Goal: Information Seeking & Learning: Learn about a topic

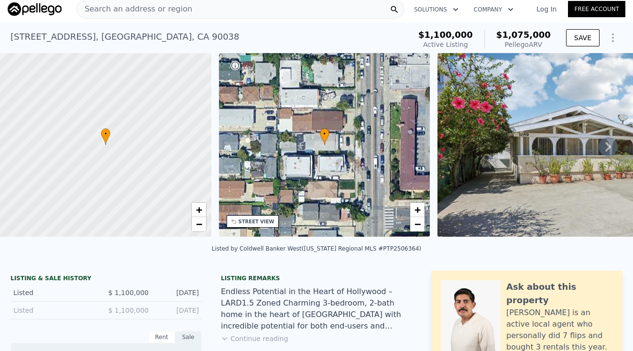
scroll to position [18, 0]
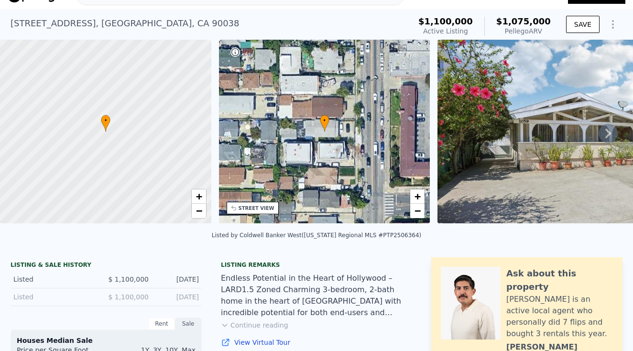
click at [606, 133] on icon at bounding box center [608, 133] width 19 height 19
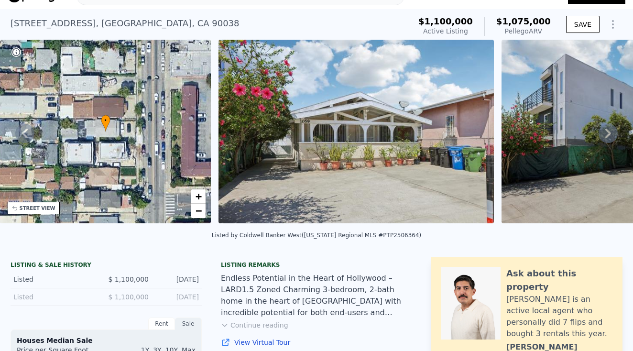
click at [606, 134] on icon at bounding box center [608, 133] width 19 height 19
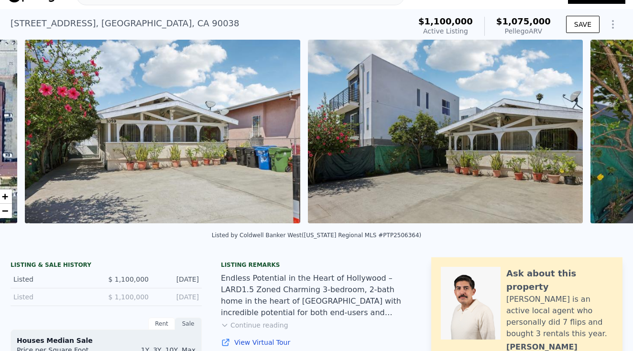
scroll to position [0, 438]
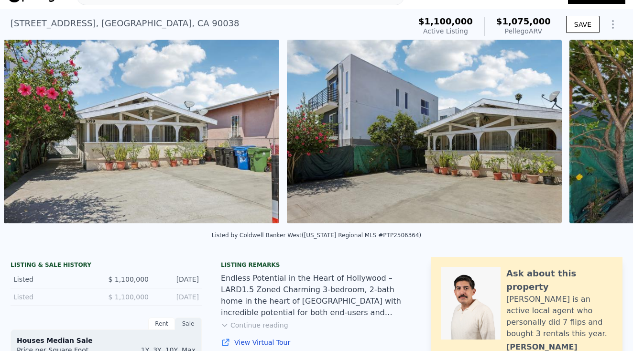
click at [606, 134] on div "• + − • + − STREET VIEW Loading... SATELLITE VIEW" at bounding box center [316, 133] width 633 height 187
click at [606, 134] on icon at bounding box center [608, 133] width 19 height 19
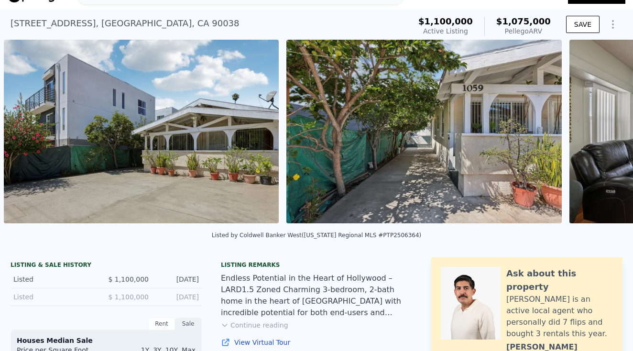
click at [606, 134] on div "• + − • + − STREET VIEW Loading... SATELLITE VIEW" at bounding box center [316, 133] width 633 height 187
click at [606, 134] on icon at bounding box center [608, 133] width 19 height 19
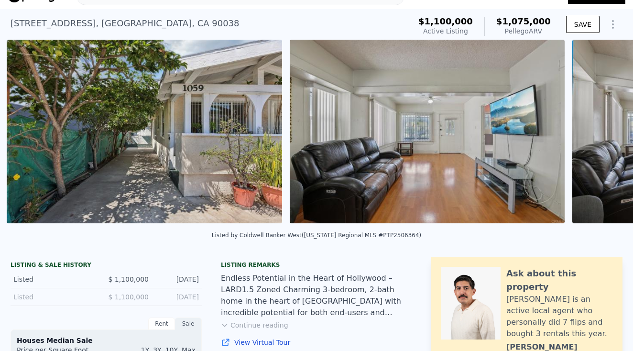
scroll to position [0, 1004]
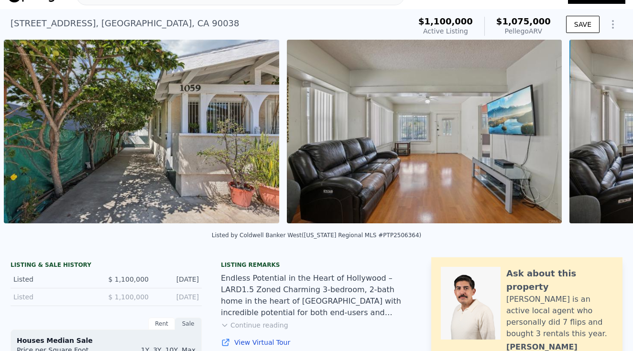
click at [606, 135] on div "• + − • + − STREET VIEW Loading... SATELLITE VIEW" at bounding box center [316, 133] width 633 height 187
click at [606, 136] on icon at bounding box center [609, 134] width 6 height 10
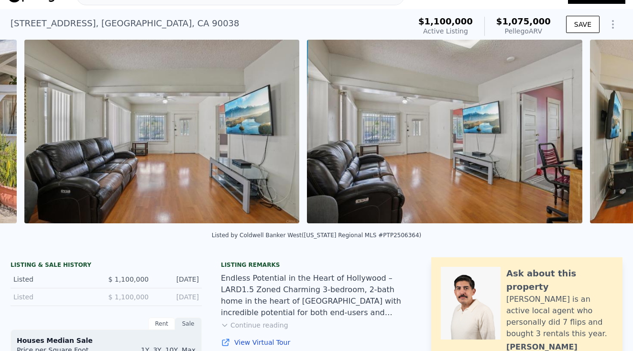
scroll to position [0, 1287]
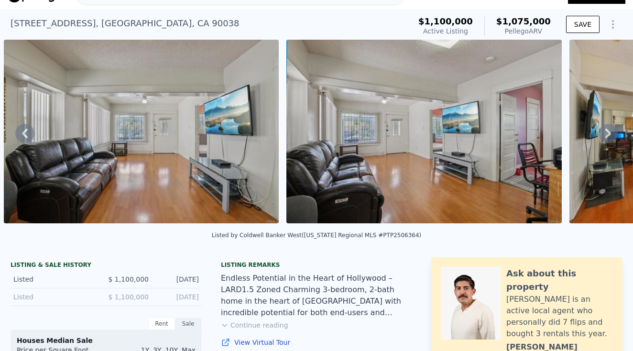
click at [608, 134] on icon at bounding box center [608, 133] width 19 height 19
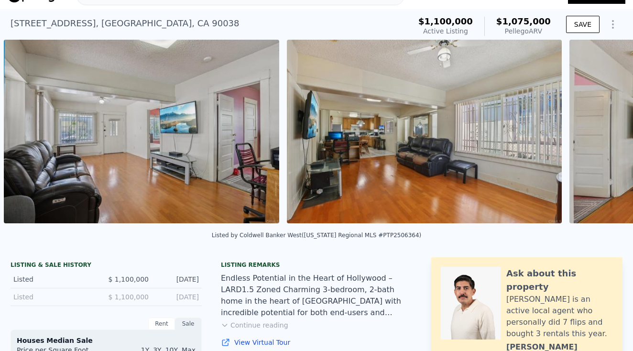
click at [608, 134] on div "• + − • + − STREET VIEW Loading... SATELLITE VIEW" at bounding box center [316, 133] width 633 height 187
click at [608, 134] on icon at bounding box center [608, 133] width 19 height 19
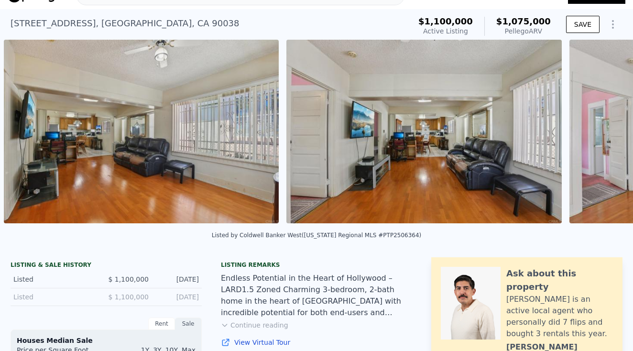
scroll to position [0, 2136]
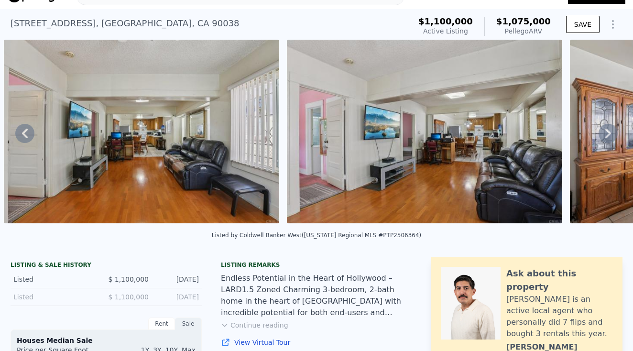
click at [609, 137] on div "• + − • + − STREET VIEW Loading... SATELLITE VIEW" at bounding box center [316, 133] width 633 height 187
click at [607, 131] on icon at bounding box center [609, 134] width 6 height 10
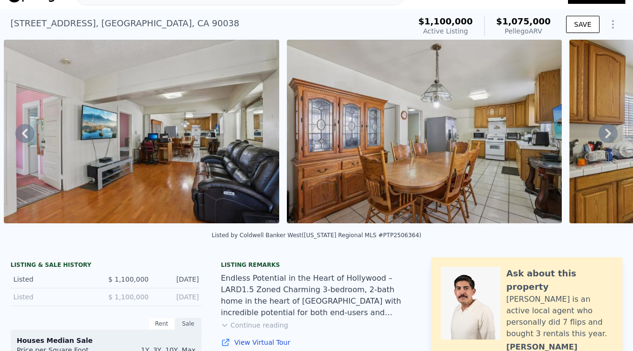
click at [607, 130] on icon at bounding box center [609, 134] width 6 height 10
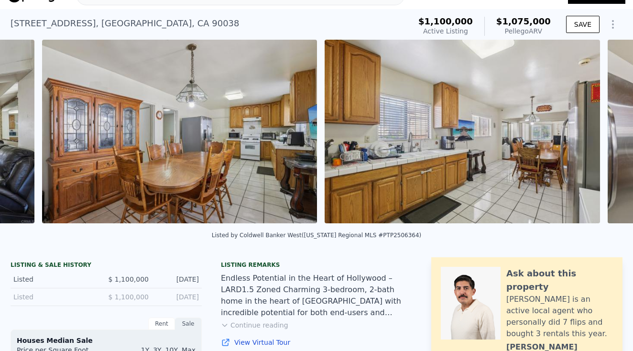
scroll to position [0, 2702]
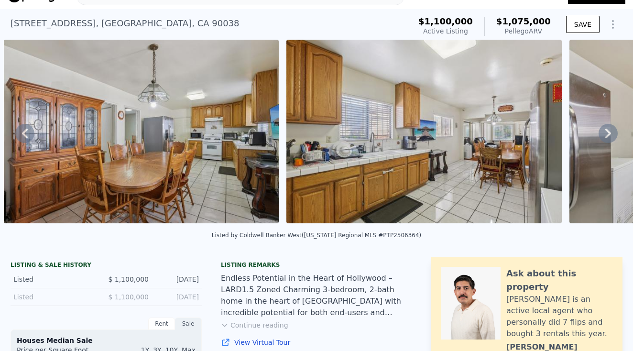
click at [607, 131] on icon at bounding box center [609, 134] width 6 height 10
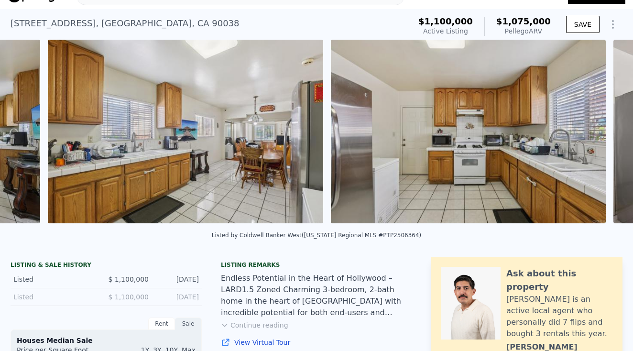
scroll to position [0, 2985]
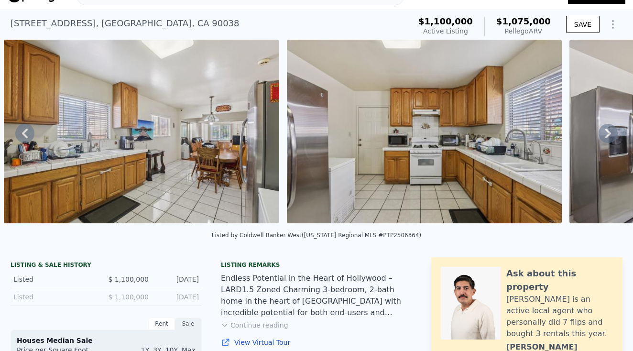
click at [607, 130] on icon at bounding box center [609, 134] width 6 height 10
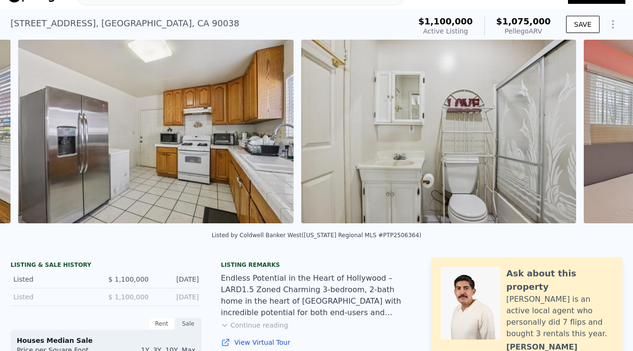
scroll to position [0, 3551]
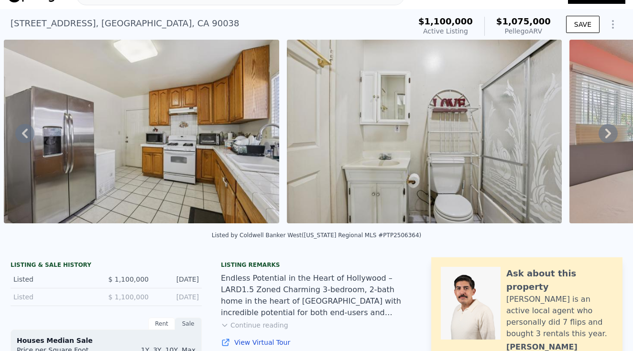
click at [609, 132] on icon at bounding box center [609, 134] width 6 height 10
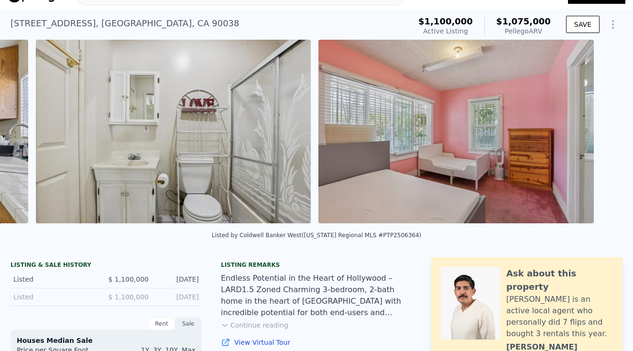
scroll to position [0, 3834]
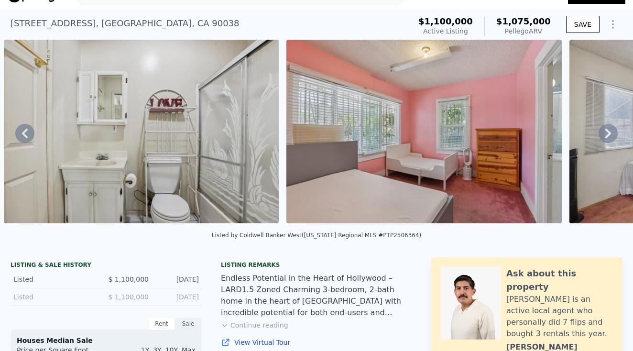
click at [609, 133] on icon at bounding box center [609, 134] width 6 height 10
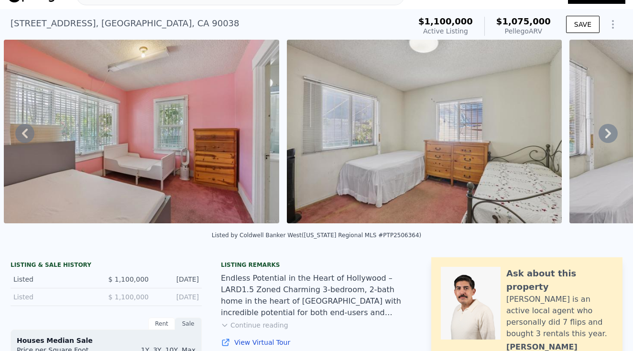
click at [609, 133] on icon at bounding box center [609, 134] width 6 height 10
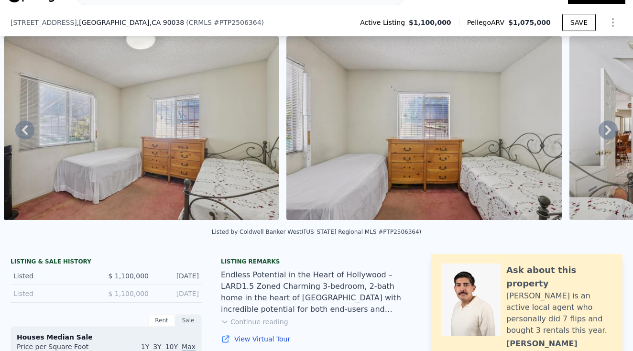
scroll to position [159, 0]
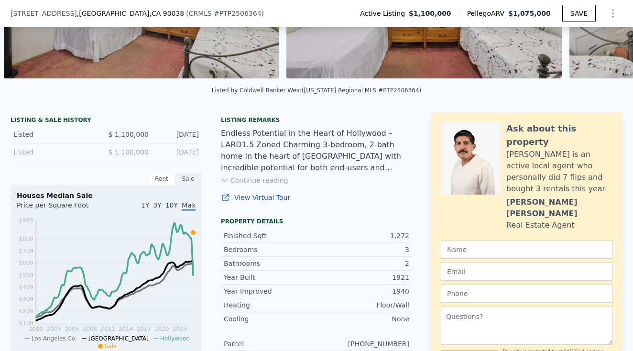
click at [259, 182] on button "Continue reading" at bounding box center [254, 181] width 67 height 10
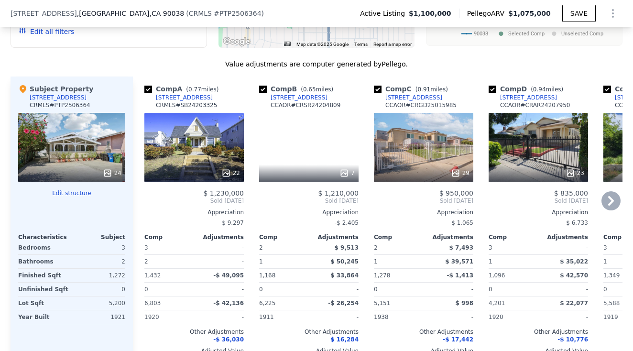
scroll to position [1061, 0]
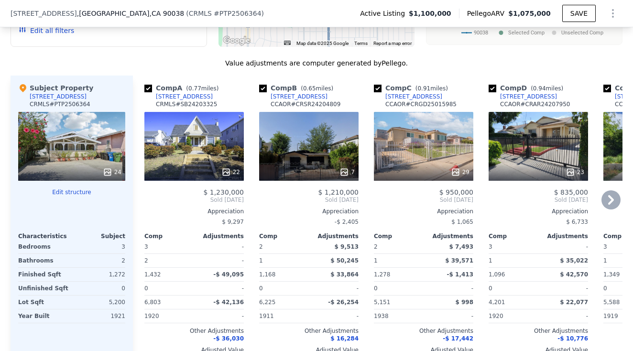
click at [337, 128] on div "7" at bounding box center [309, 146] width 100 height 69
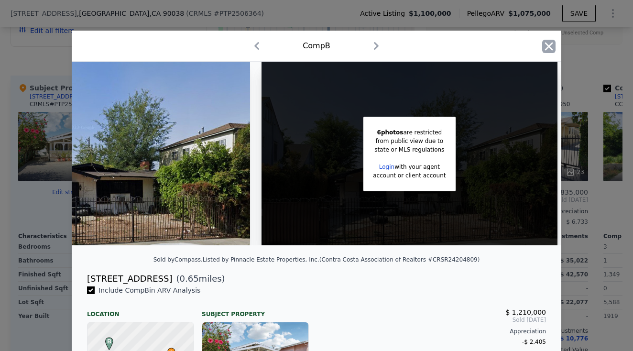
click at [551, 47] on icon "button" at bounding box center [548, 46] width 13 height 13
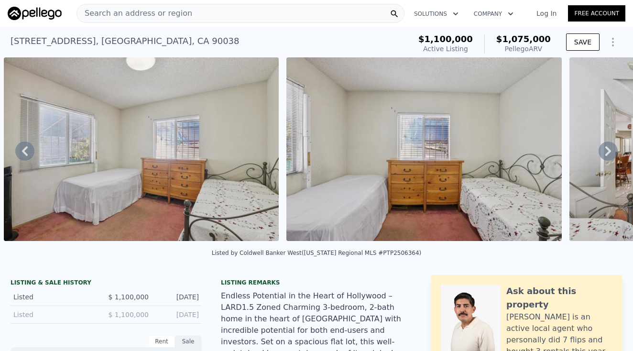
click at [193, 13] on div "Search an address or region" at bounding box center [241, 13] width 328 height 19
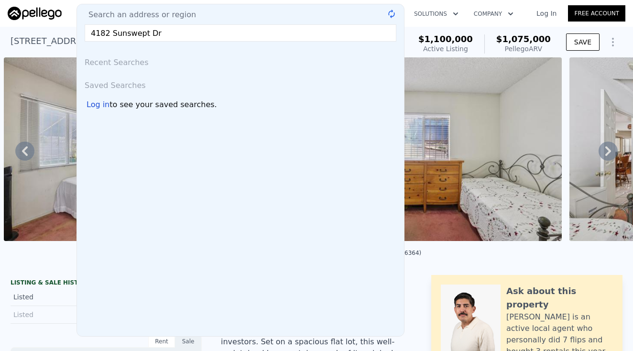
type input "4182 Sunswept Dr"
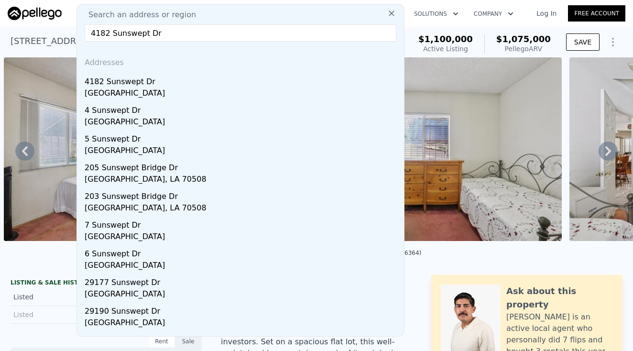
click at [122, 83] on div "4182 Sunswept Dr" at bounding box center [243, 79] width 316 height 15
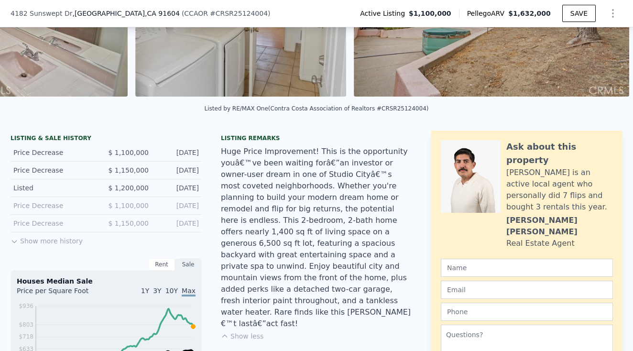
scroll to position [158, 0]
